Goal: Task Accomplishment & Management: Complete application form

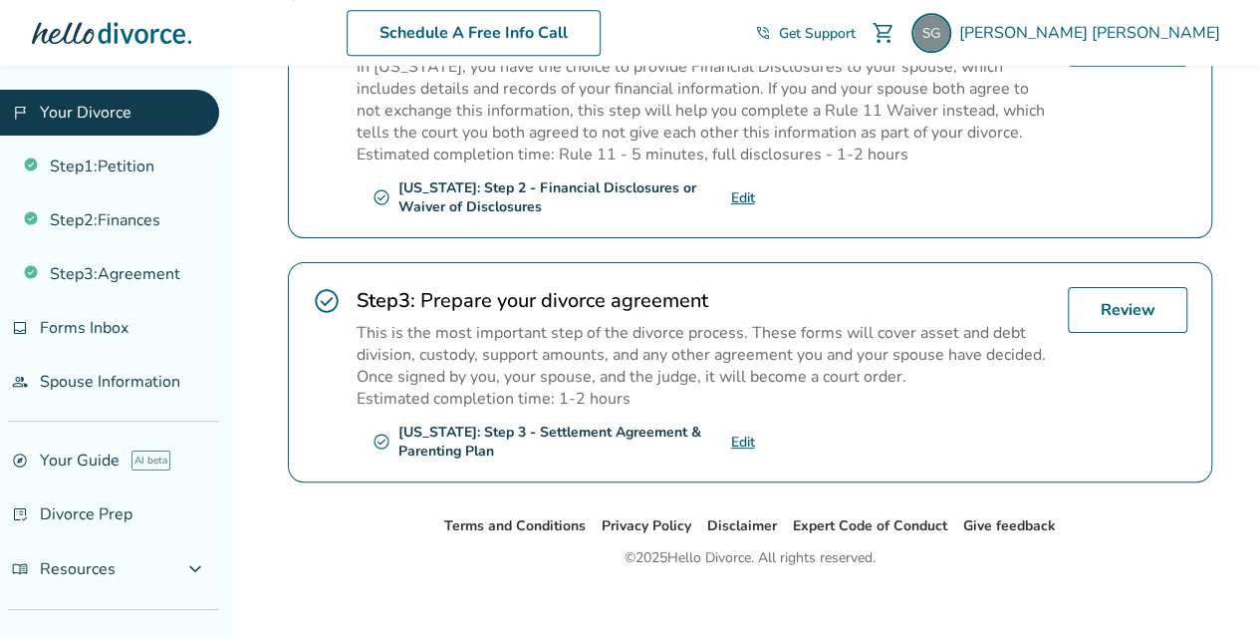
scroll to position [703, 0]
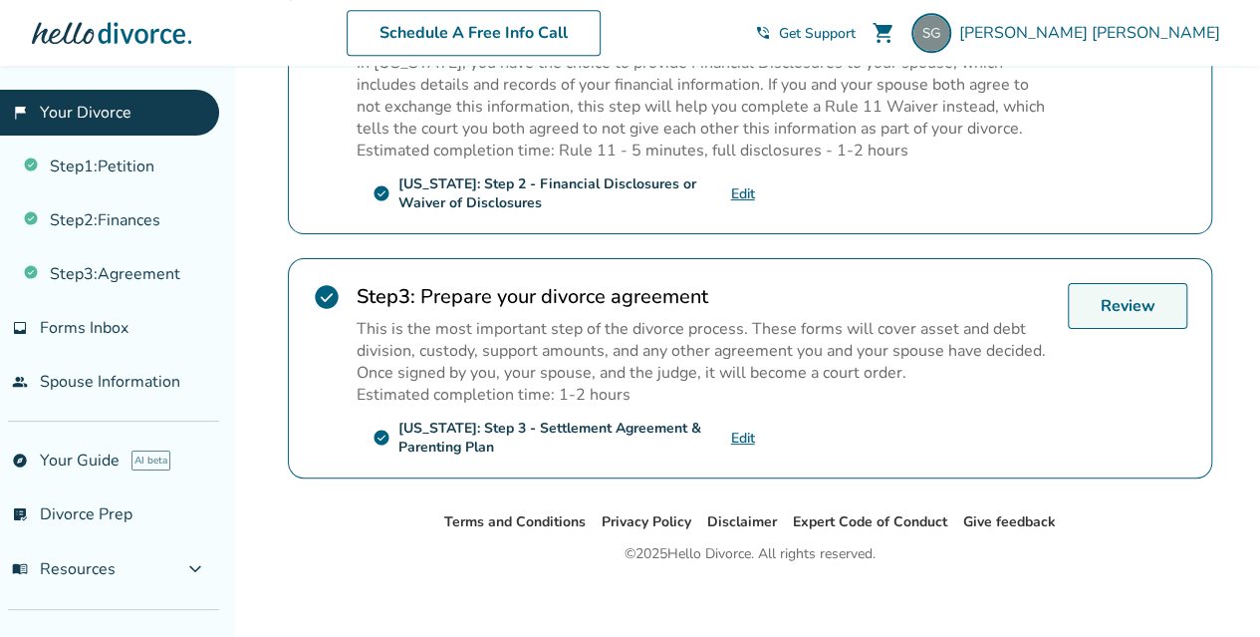
click at [1144, 297] on link "Review" at bounding box center [1128, 306] width 120 height 46
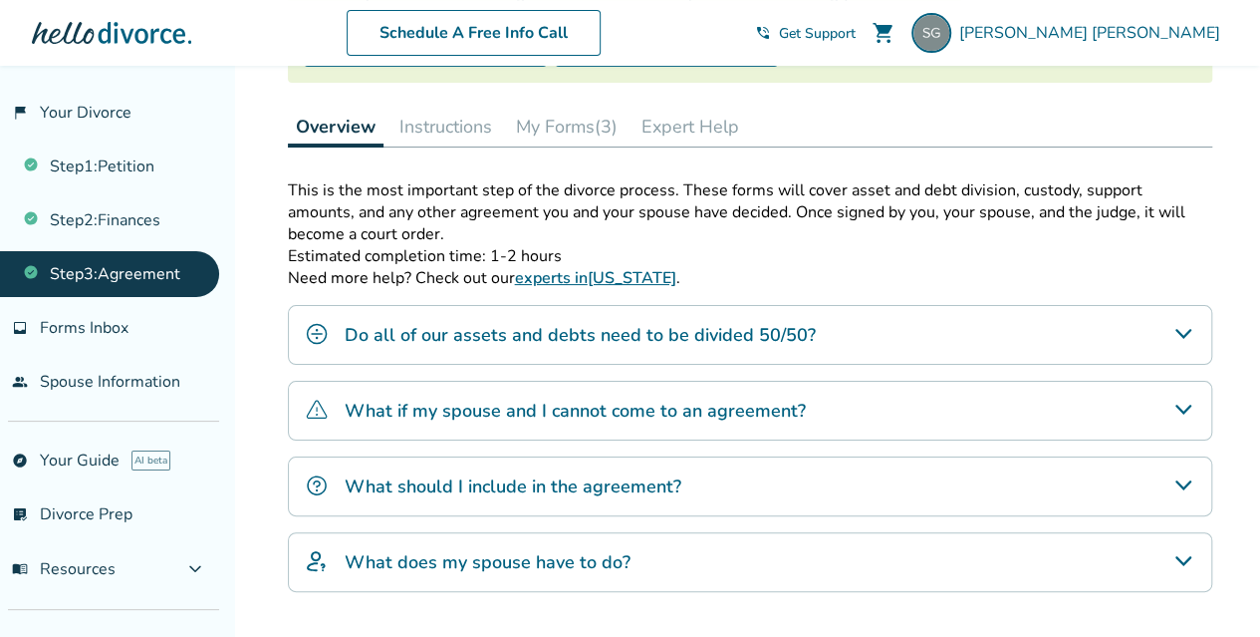
scroll to position [299, 0]
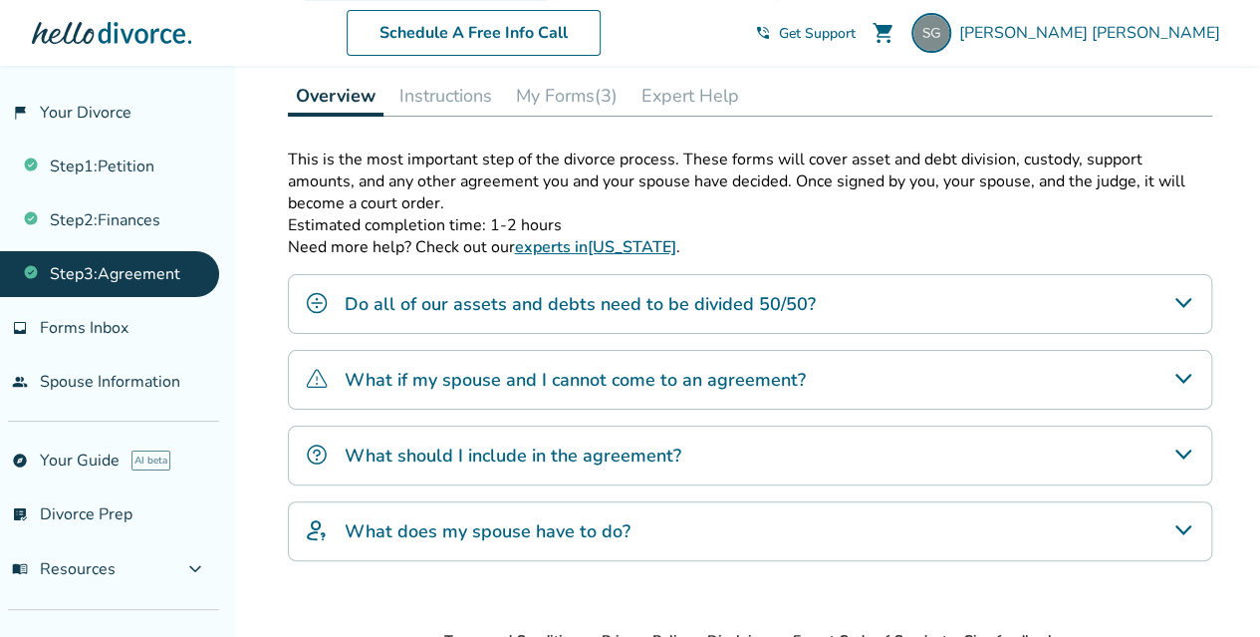
click at [1176, 300] on icon "Do all of our assets and debts need to be divided 50/50?" at bounding box center [1184, 303] width 24 height 24
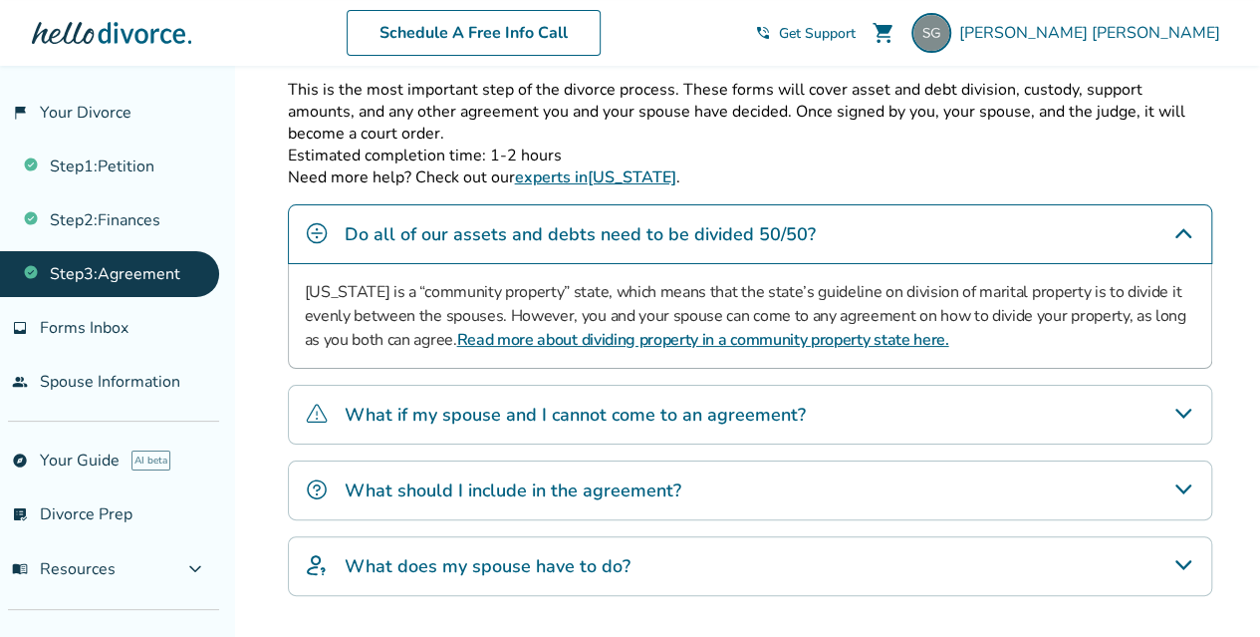
scroll to position [399, 0]
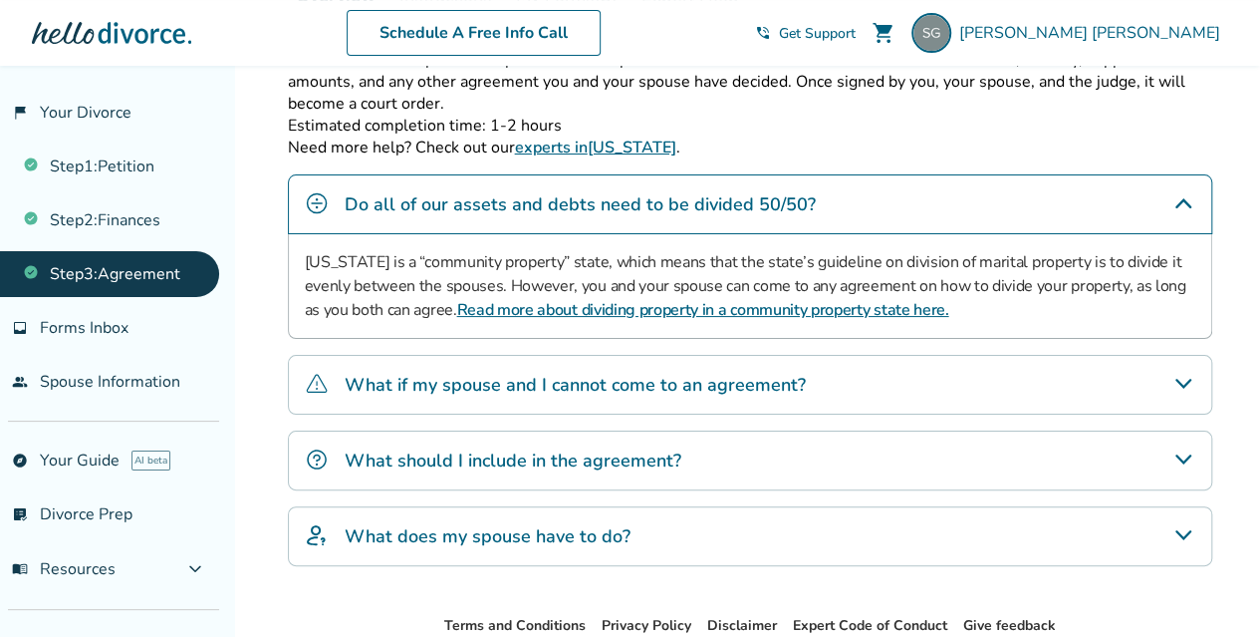
click at [1180, 454] on icon "What should I include in the agreement?" at bounding box center [1183, 459] width 16 height 10
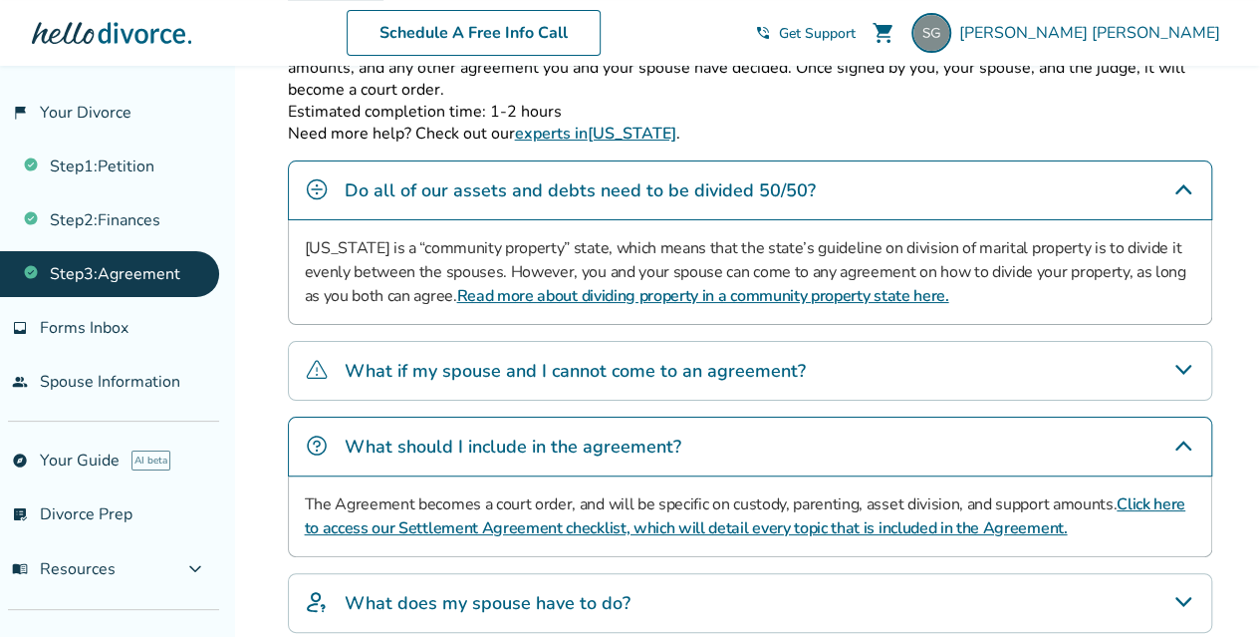
scroll to position [587, 0]
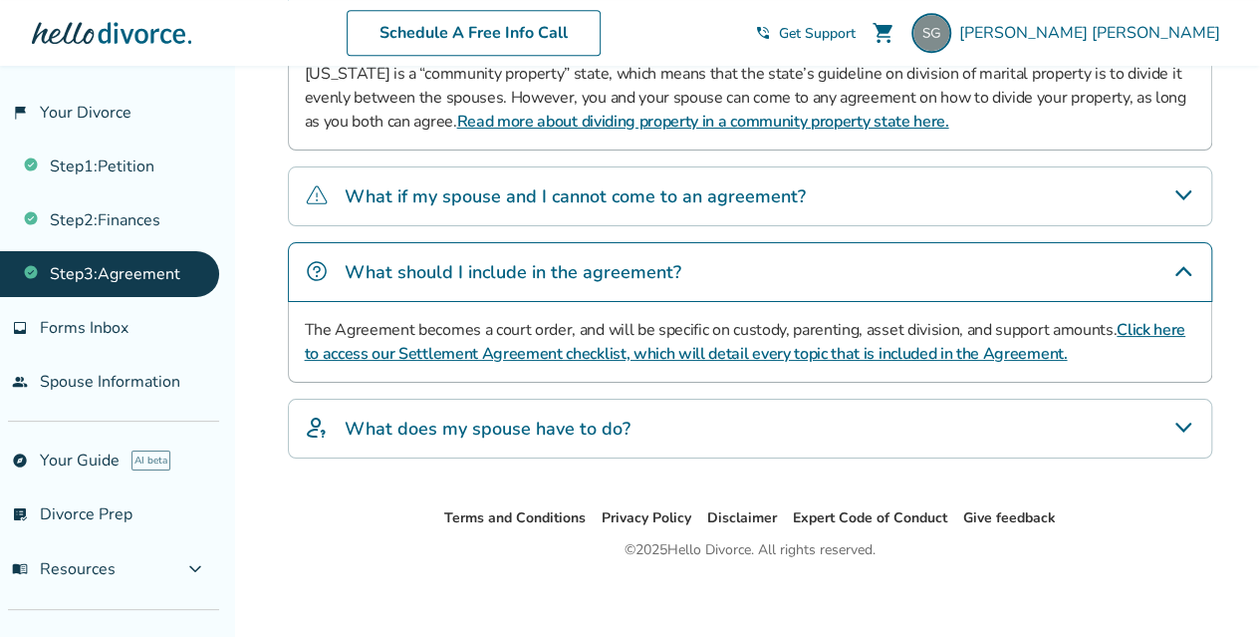
click at [1188, 422] on icon "What does my spouse have to do?" at bounding box center [1183, 427] width 16 height 10
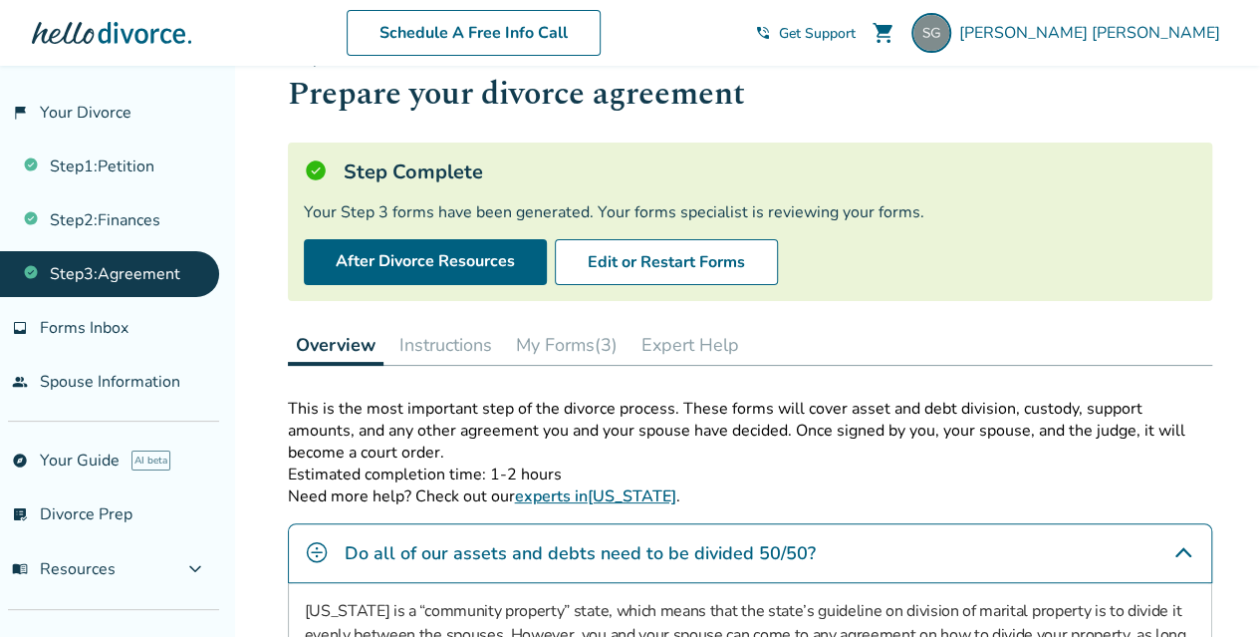
scroll to position [0, 0]
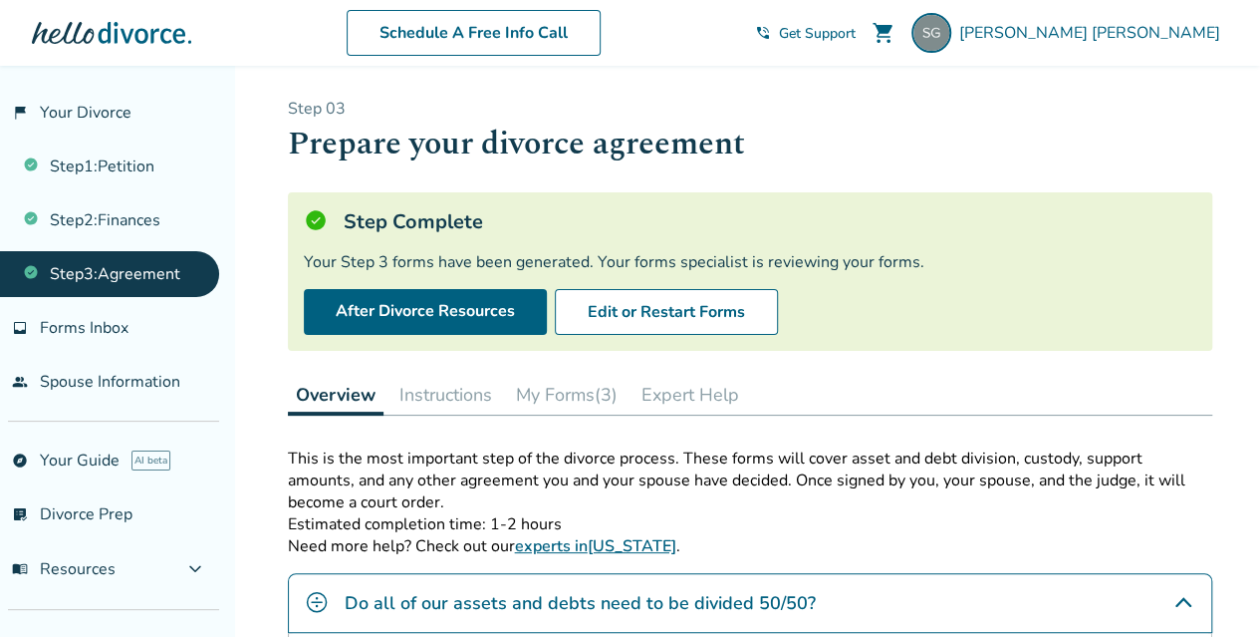
click at [580, 393] on button "My Forms (3)" at bounding box center [567, 395] width 118 height 40
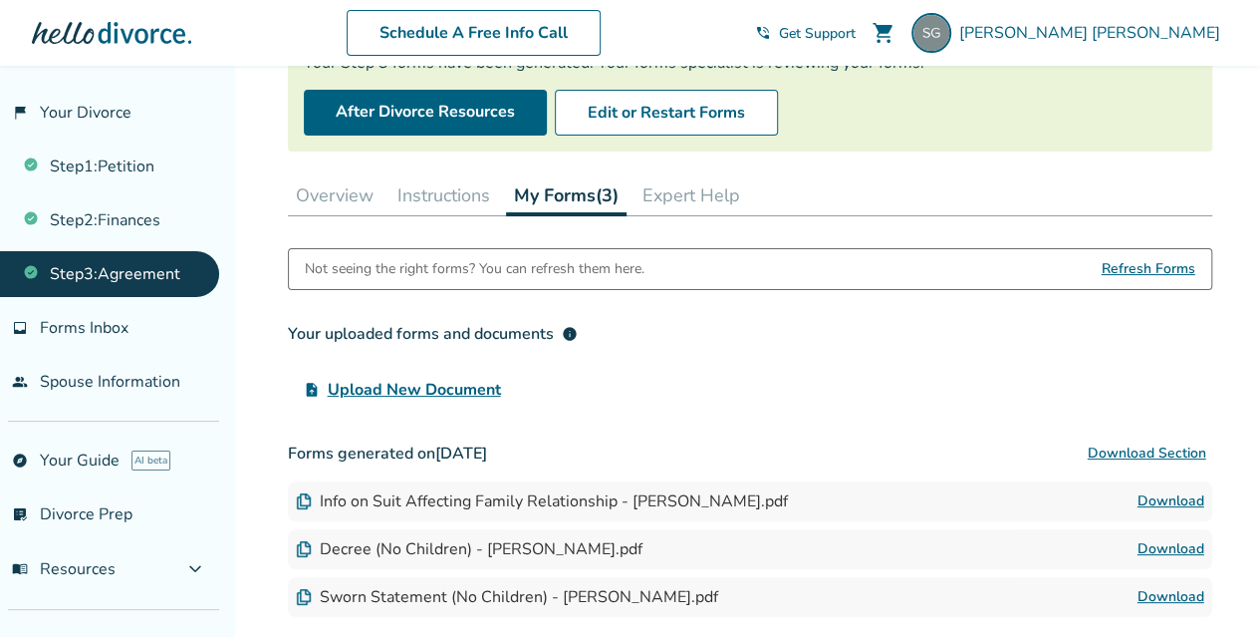
scroll to position [100, 0]
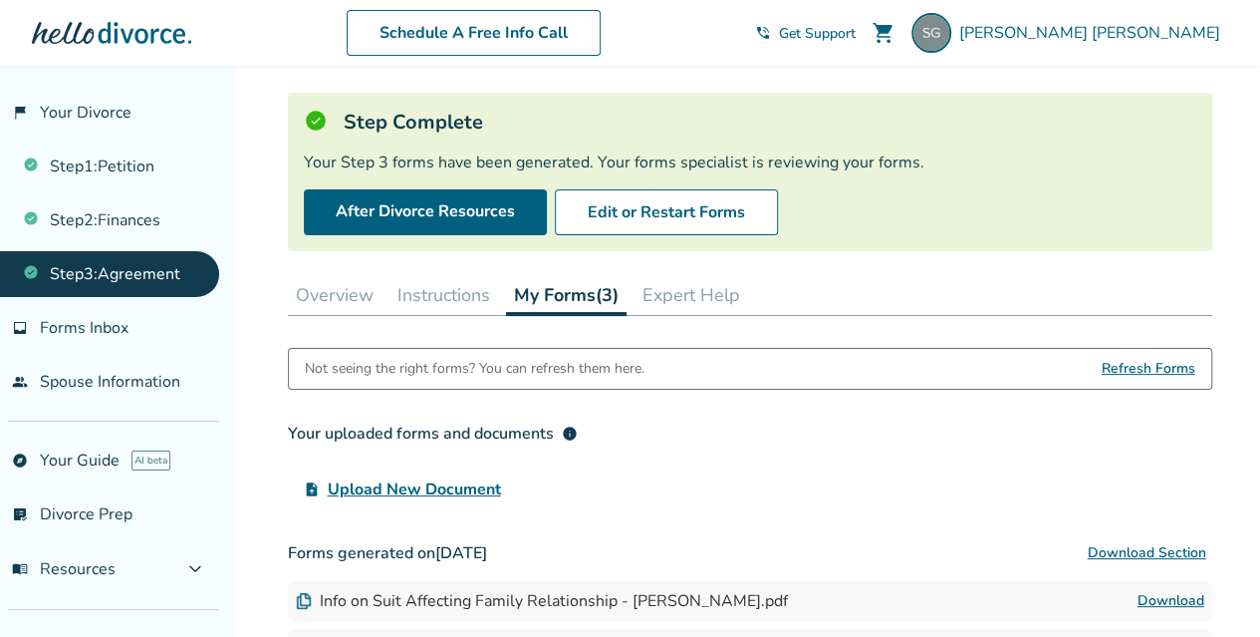
click at [449, 294] on button "Instructions" at bounding box center [444, 295] width 109 height 40
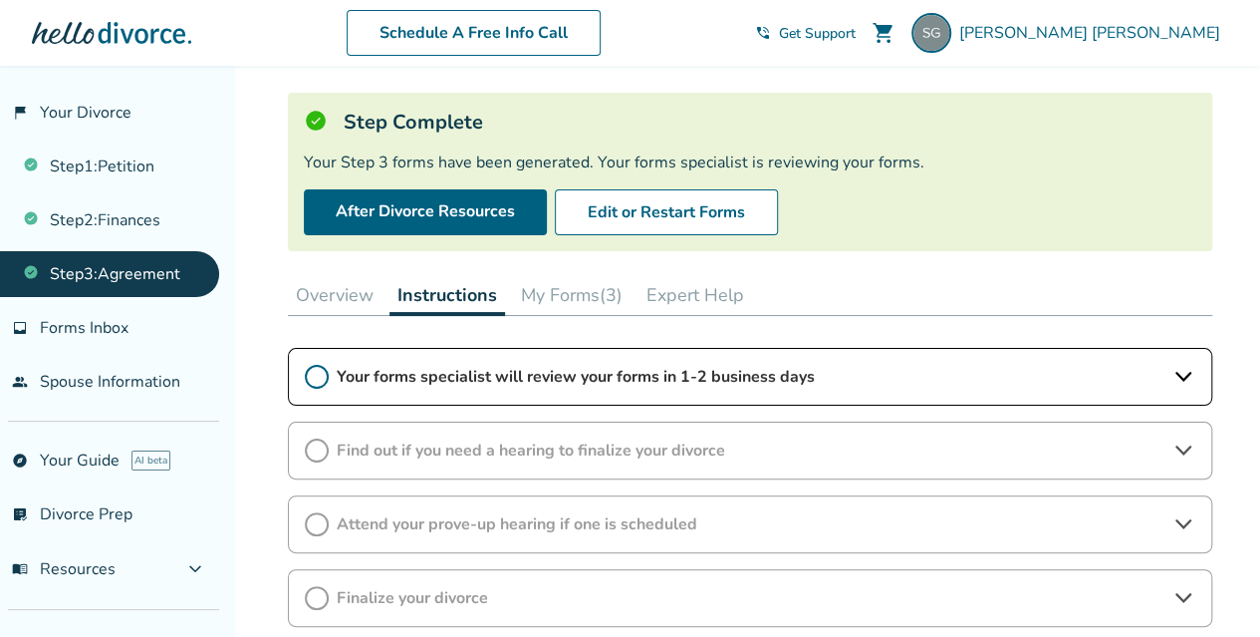
click at [1175, 375] on icon at bounding box center [1184, 377] width 24 height 24
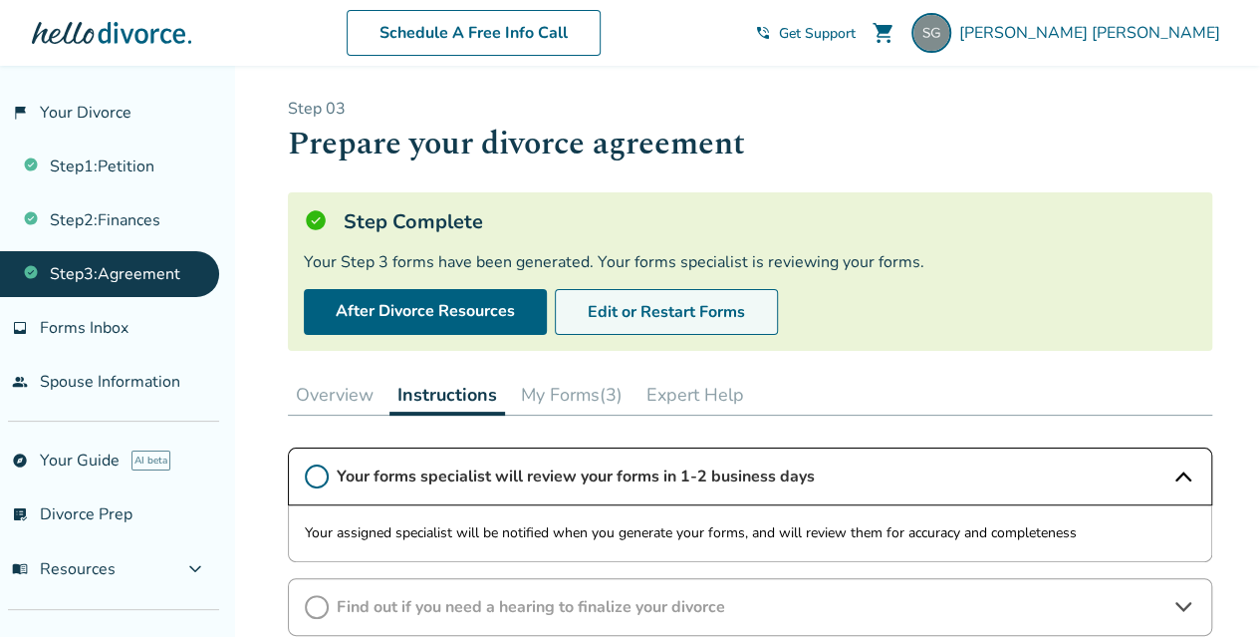
click at [609, 317] on button "Edit or Restart Forms" at bounding box center [666, 312] width 223 height 46
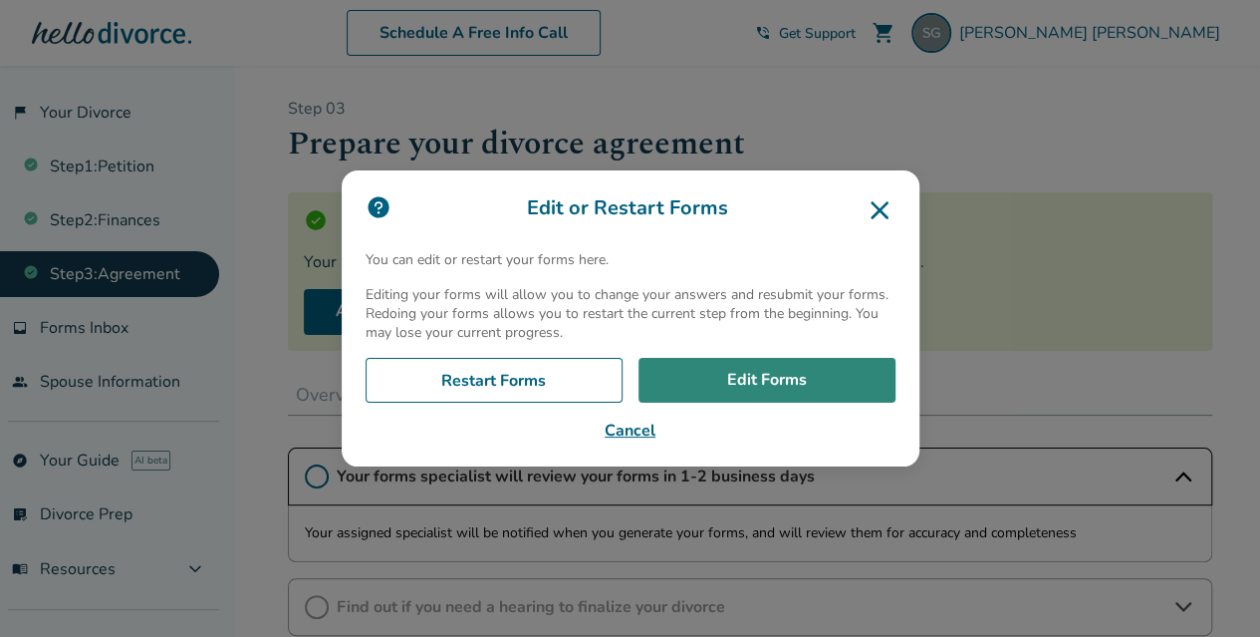
click at [738, 375] on link "Edit Forms" at bounding box center [767, 381] width 257 height 46
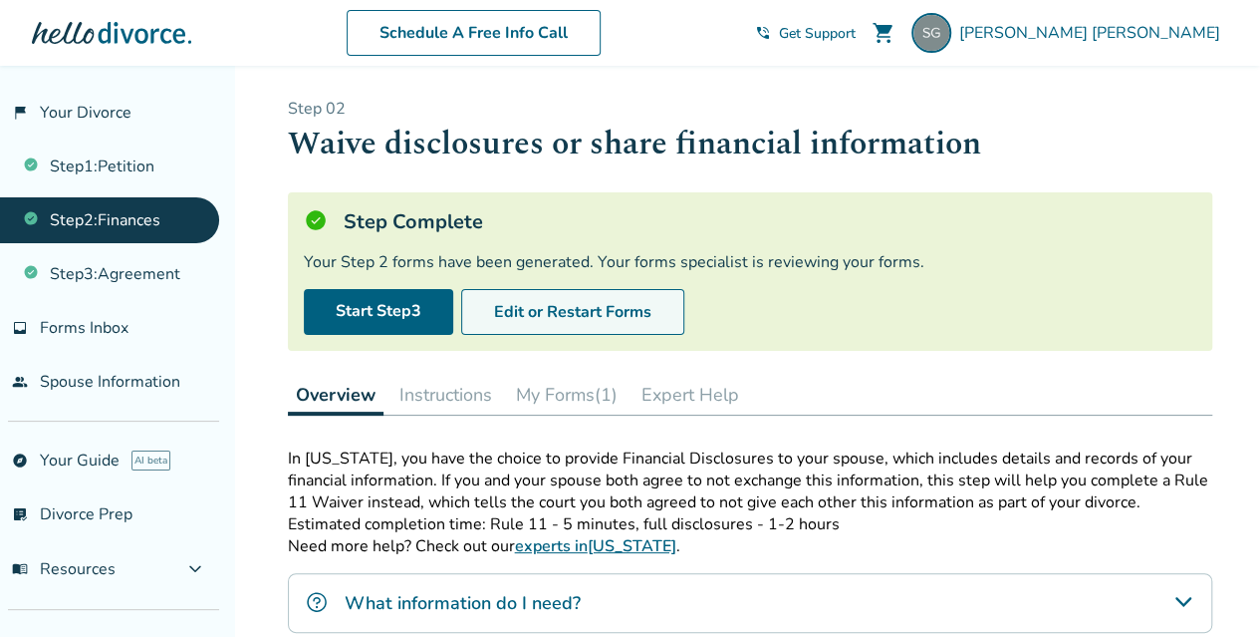
click at [546, 308] on button "Edit or Restart Forms" at bounding box center [572, 312] width 223 height 46
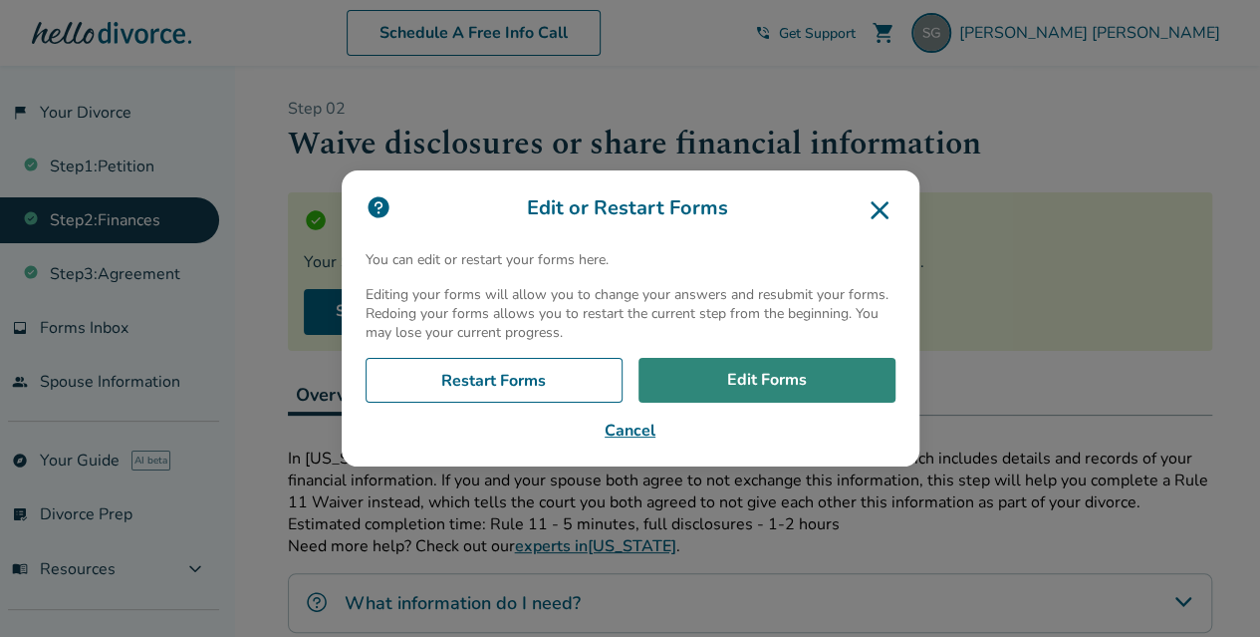
click at [735, 370] on link "Edit Forms" at bounding box center [767, 381] width 257 height 46
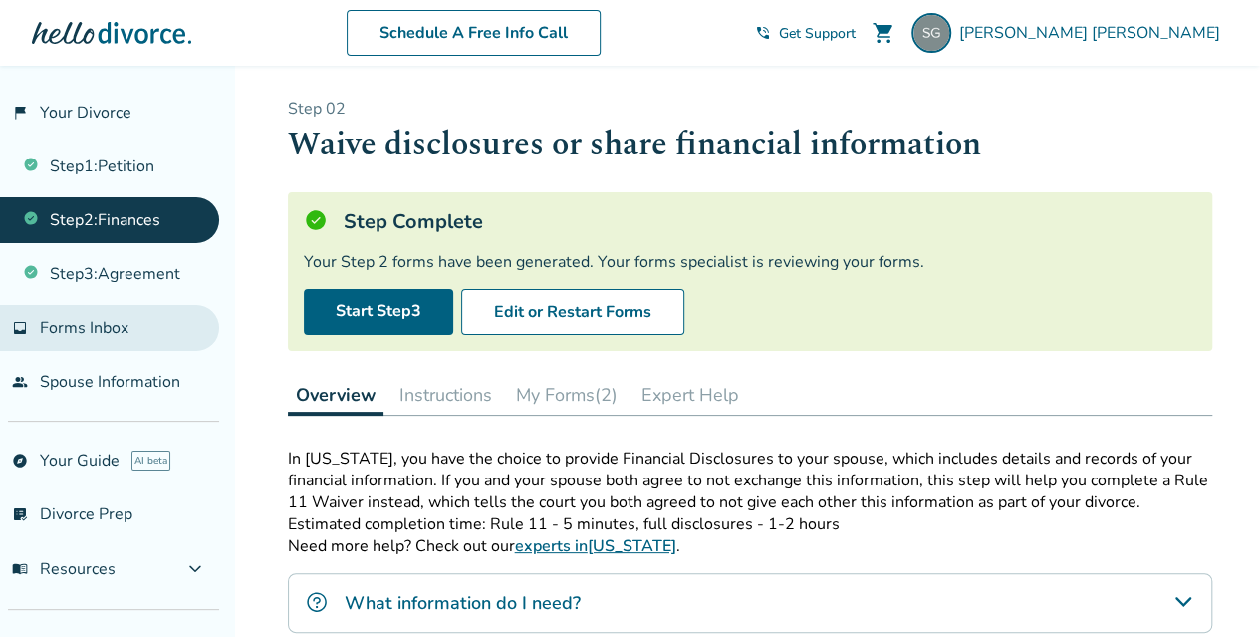
click at [98, 325] on span "Forms Inbox" at bounding box center [84, 328] width 89 height 22
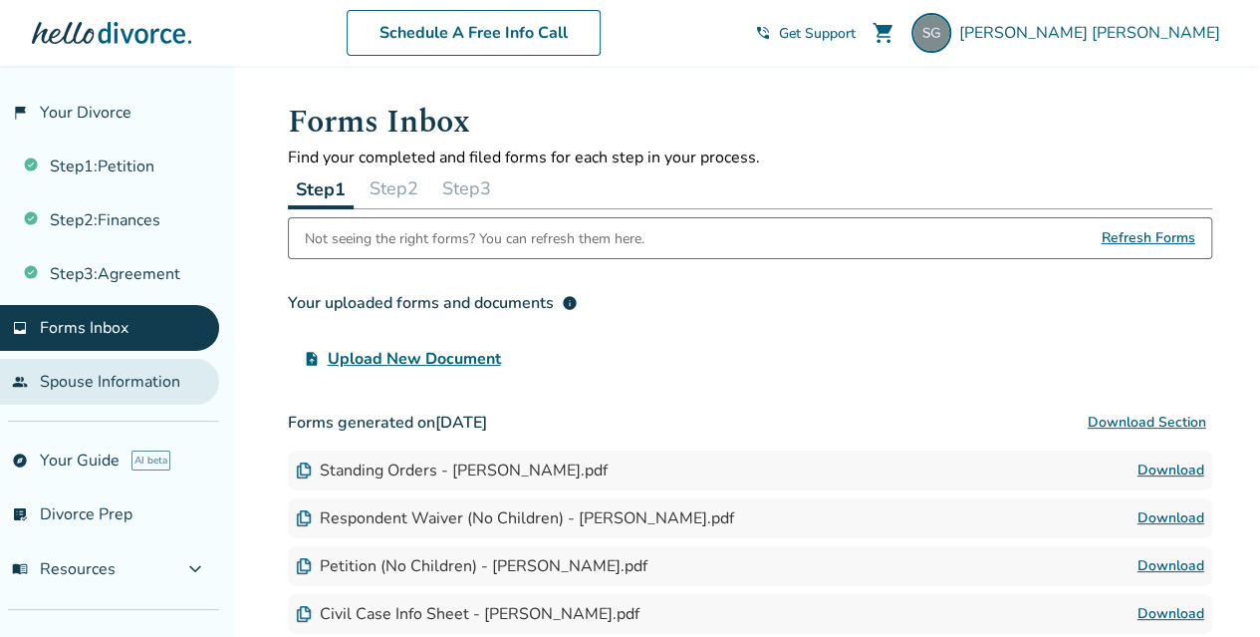
click at [103, 379] on link "people Spouse Information" at bounding box center [109, 382] width 219 height 46
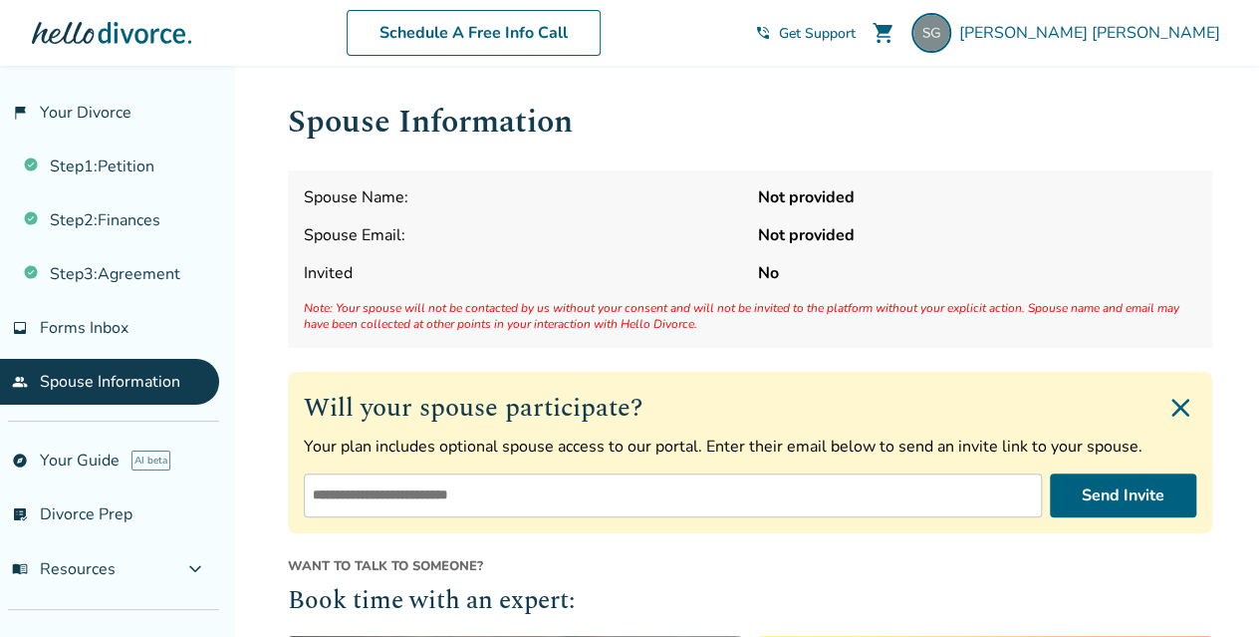
click at [757, 507] on input "email" at bounding box center [673, 495] width 738 height 44
type input "**********"
click at [1124, 479] on button "Send Invite" at bounding box center [1123, 495] width 146 height 44
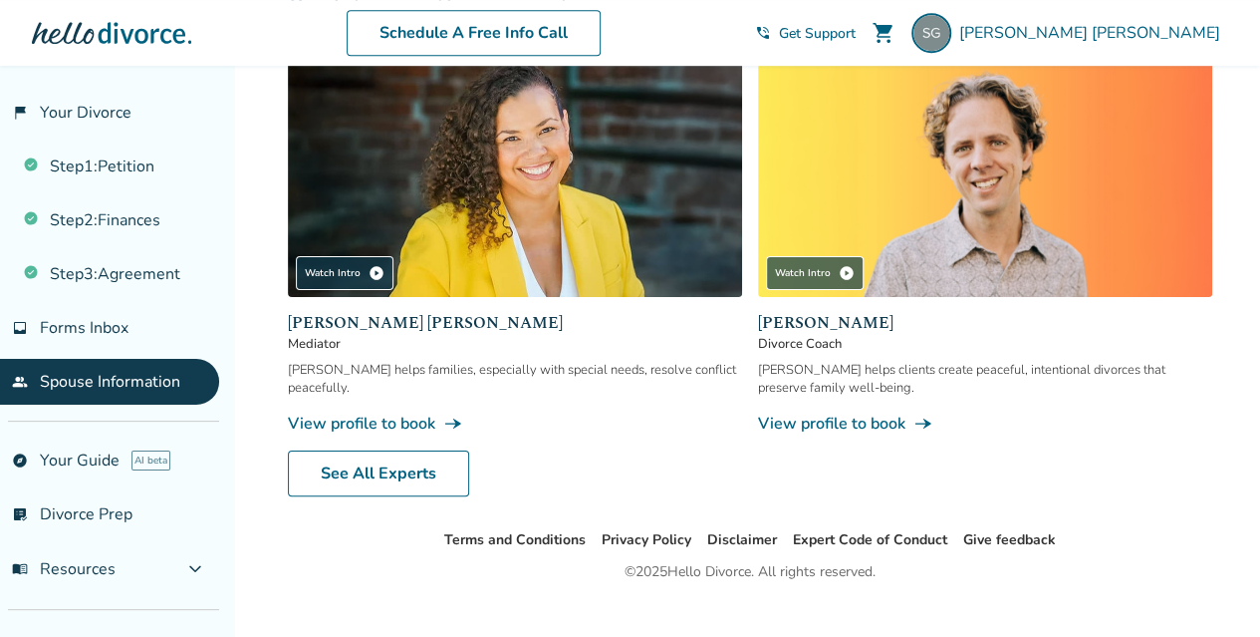
scroll to position [589, 0]
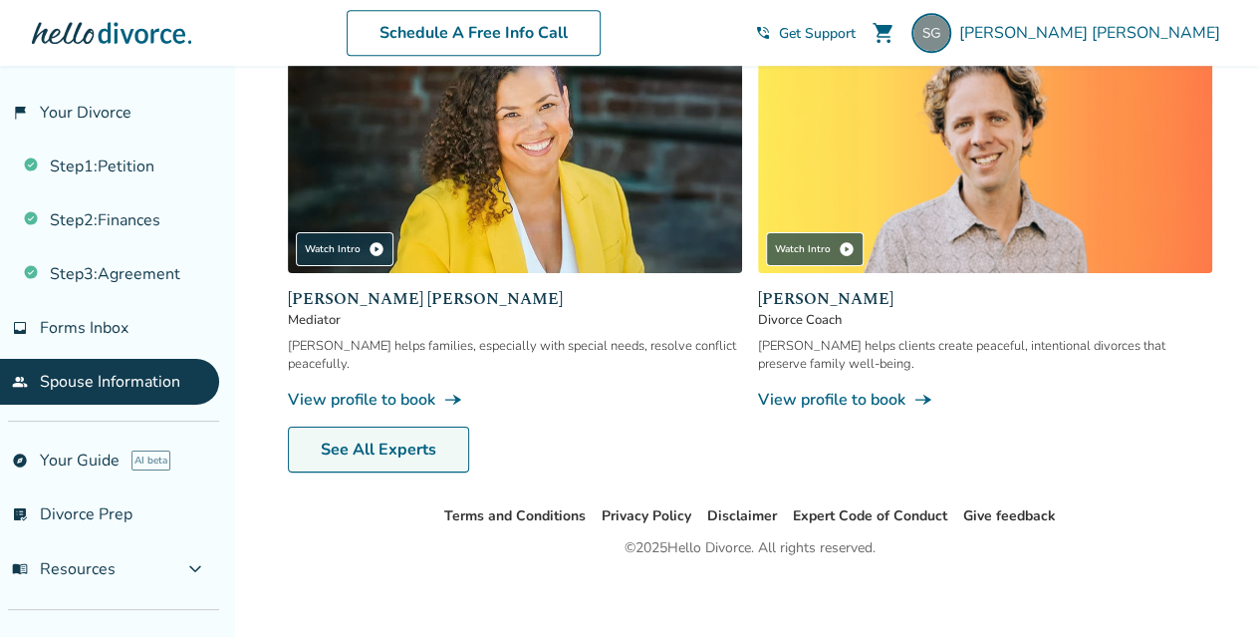
click at [334, 437] on link "See All Experts" at bounding box center [378, 449] width 181 height 46
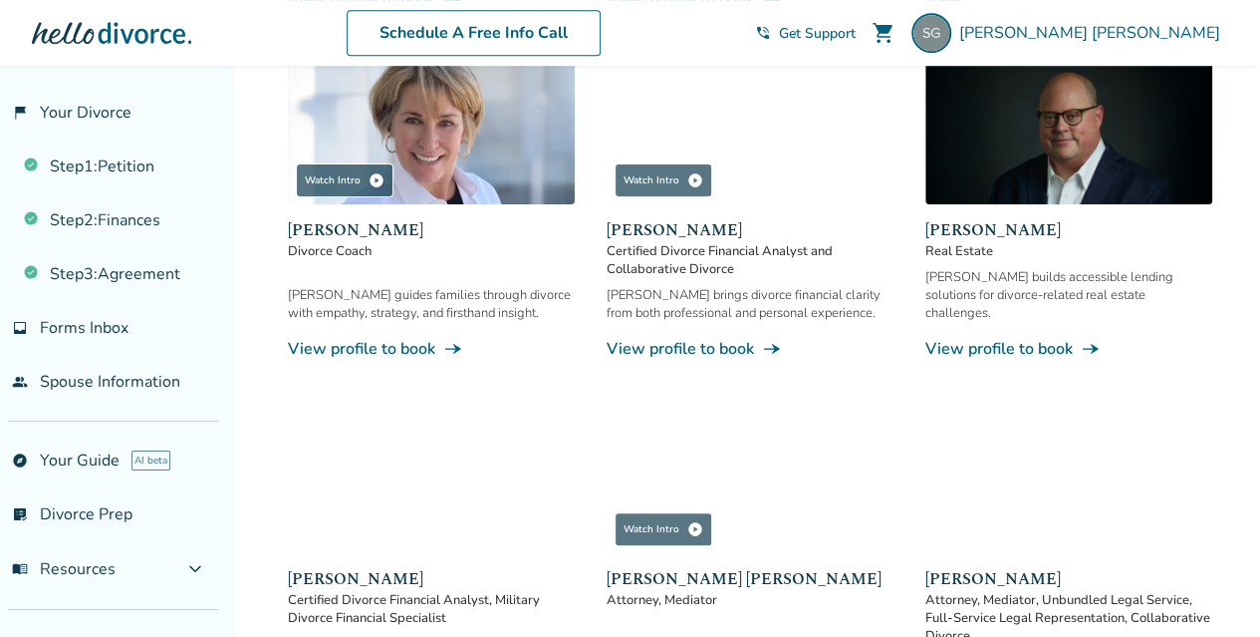
scroll to position [585, 0]
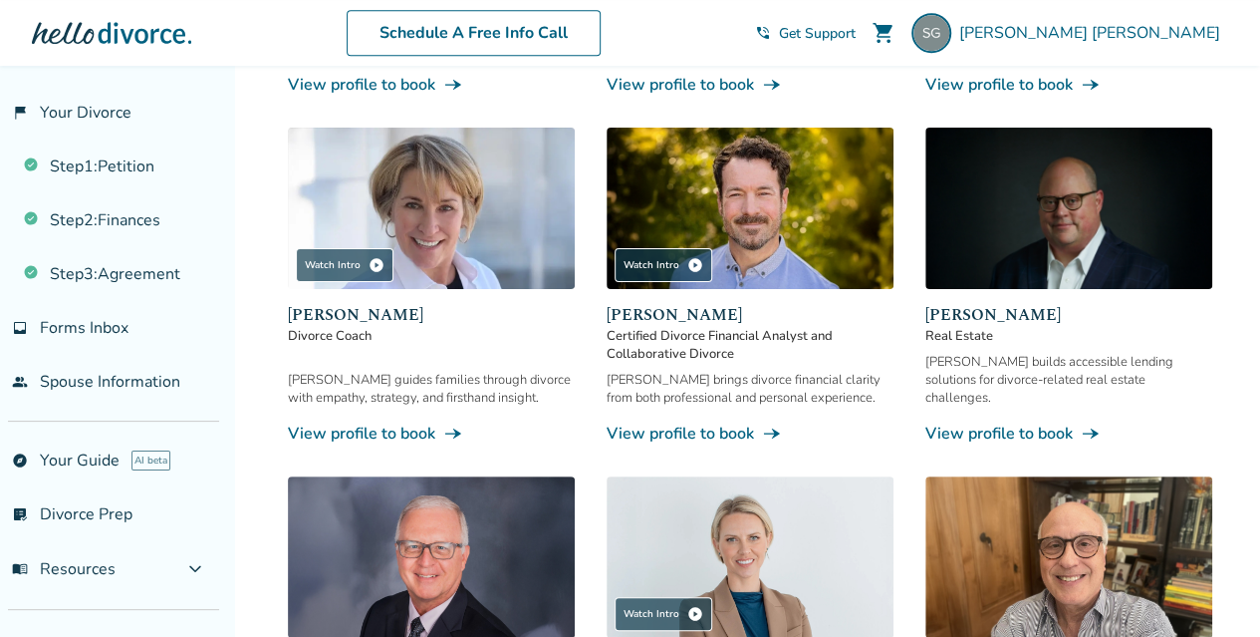
click at [1078, 422] on link "View profile to book line_end_arrow_notch" at bounding box center [1069, 433] width 287 height 22
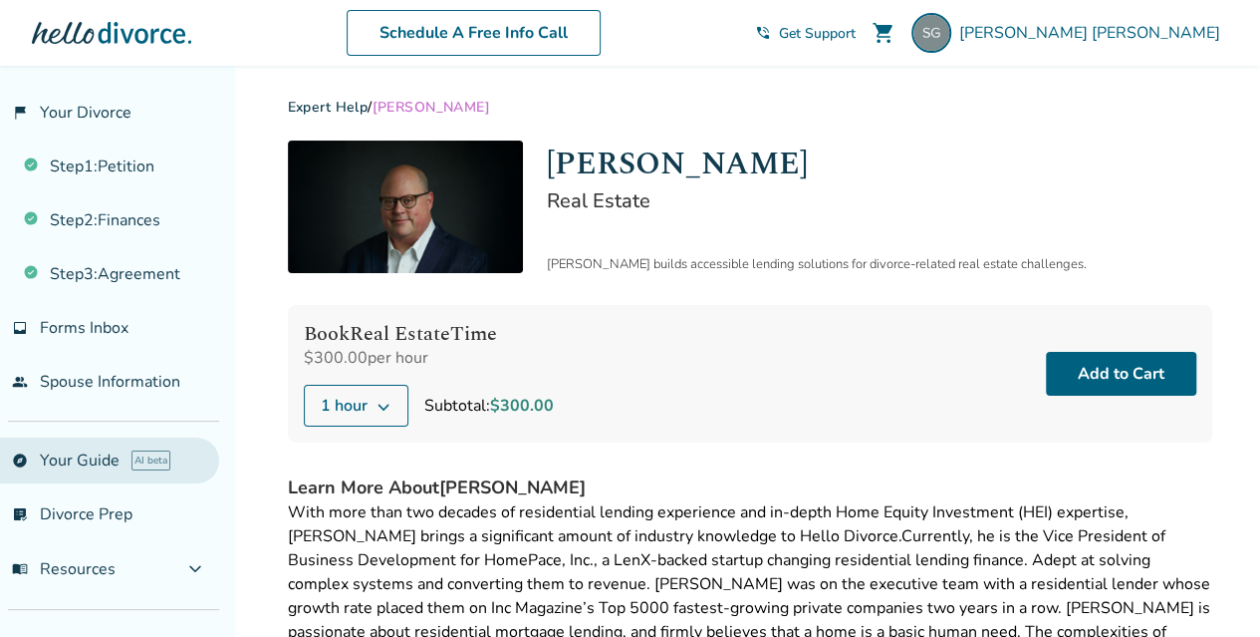
click at [68, 462] on link "explore Your Guide AI beta" at bounding box center [109, 460] width 219 height 46
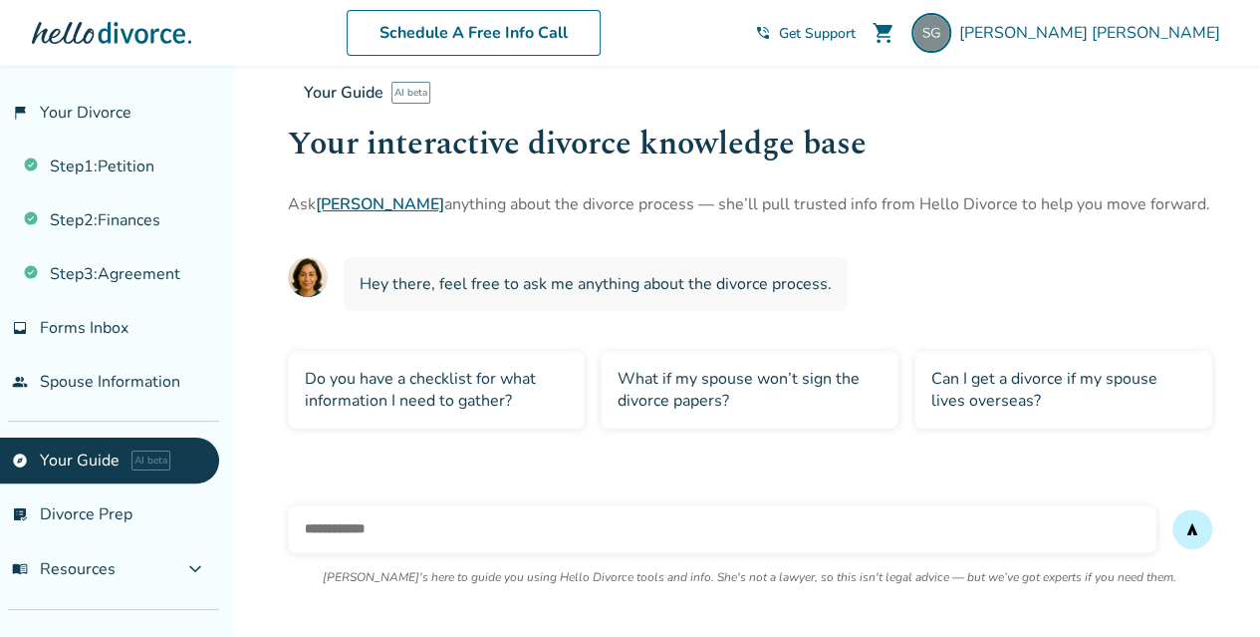
click at [416, 527] on input "text" at bounding box center [722, 529] width 869 height 48
type input "**********"
click at [1173, 509] on button "send" at bounding box center [1193, 529] width 40 height 40
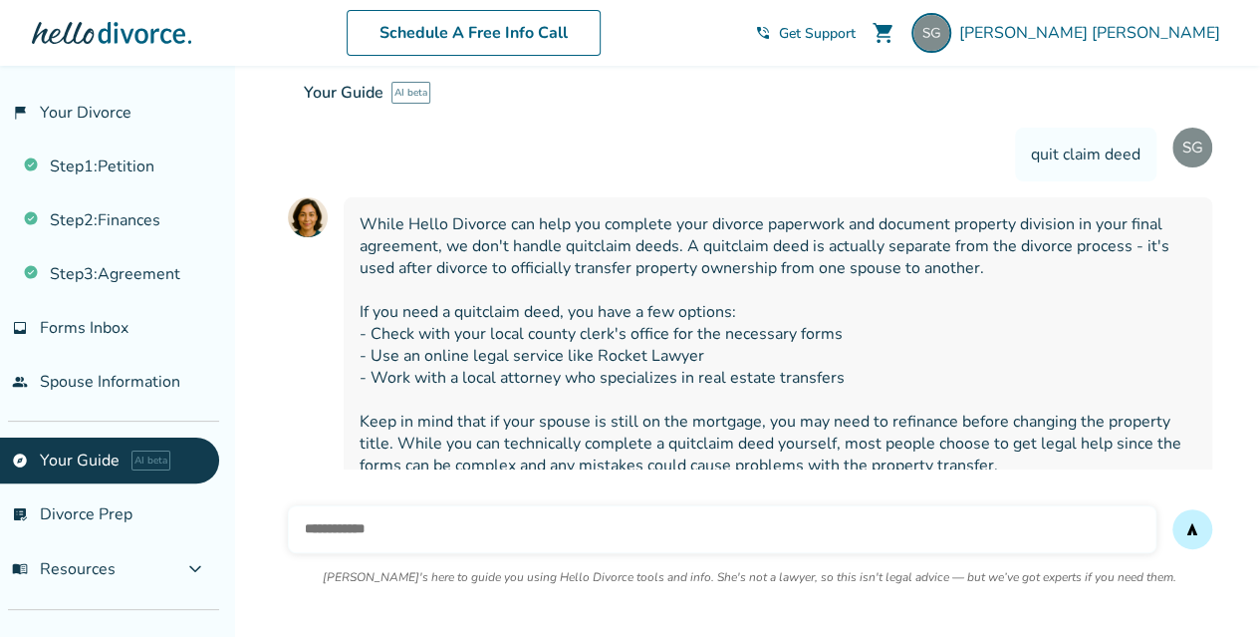
scroll to position [281, 0]
